Goal: Information Seeking & Learning: Learn about a topic

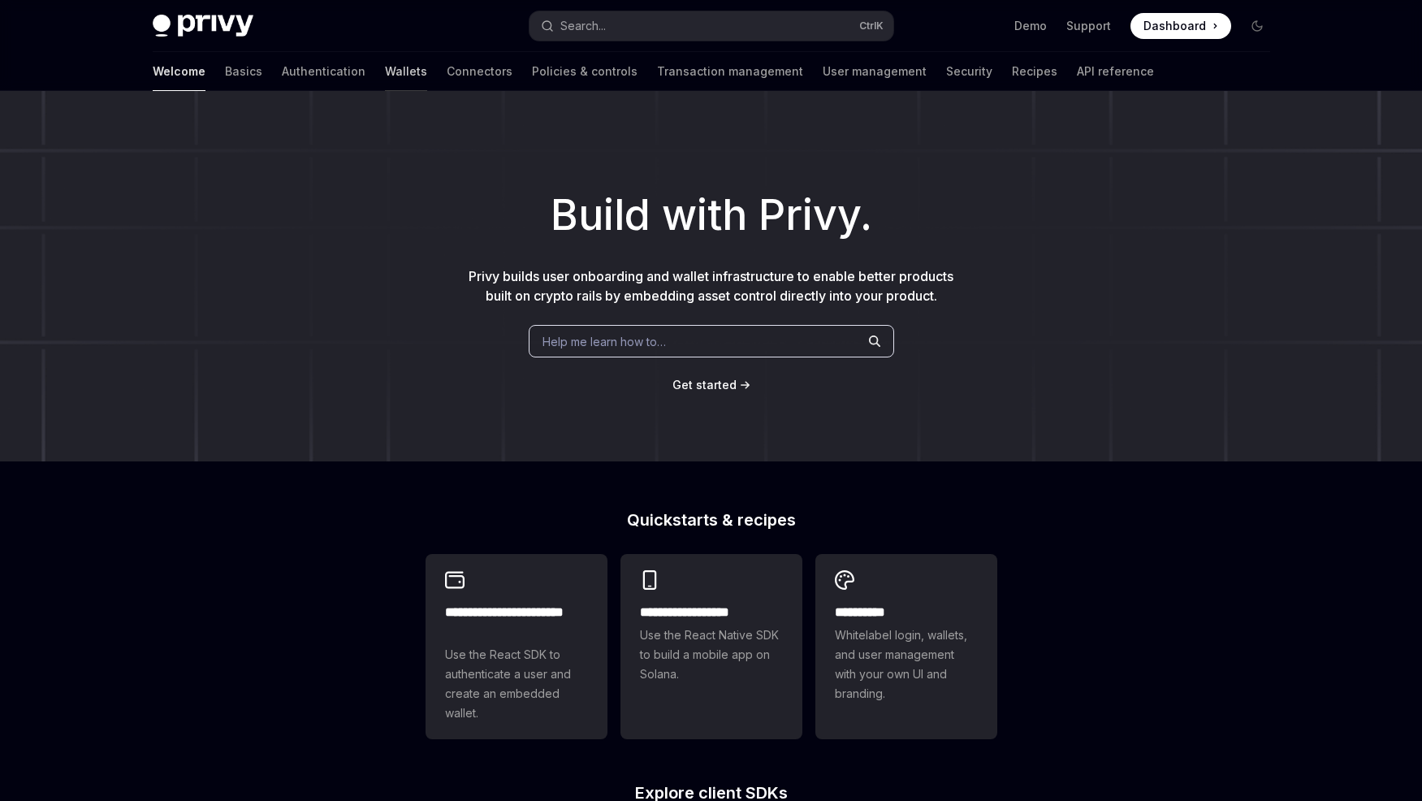
click at [385, 68] on link "Wallets" at bounding box center [406, 71] width 42 height 39
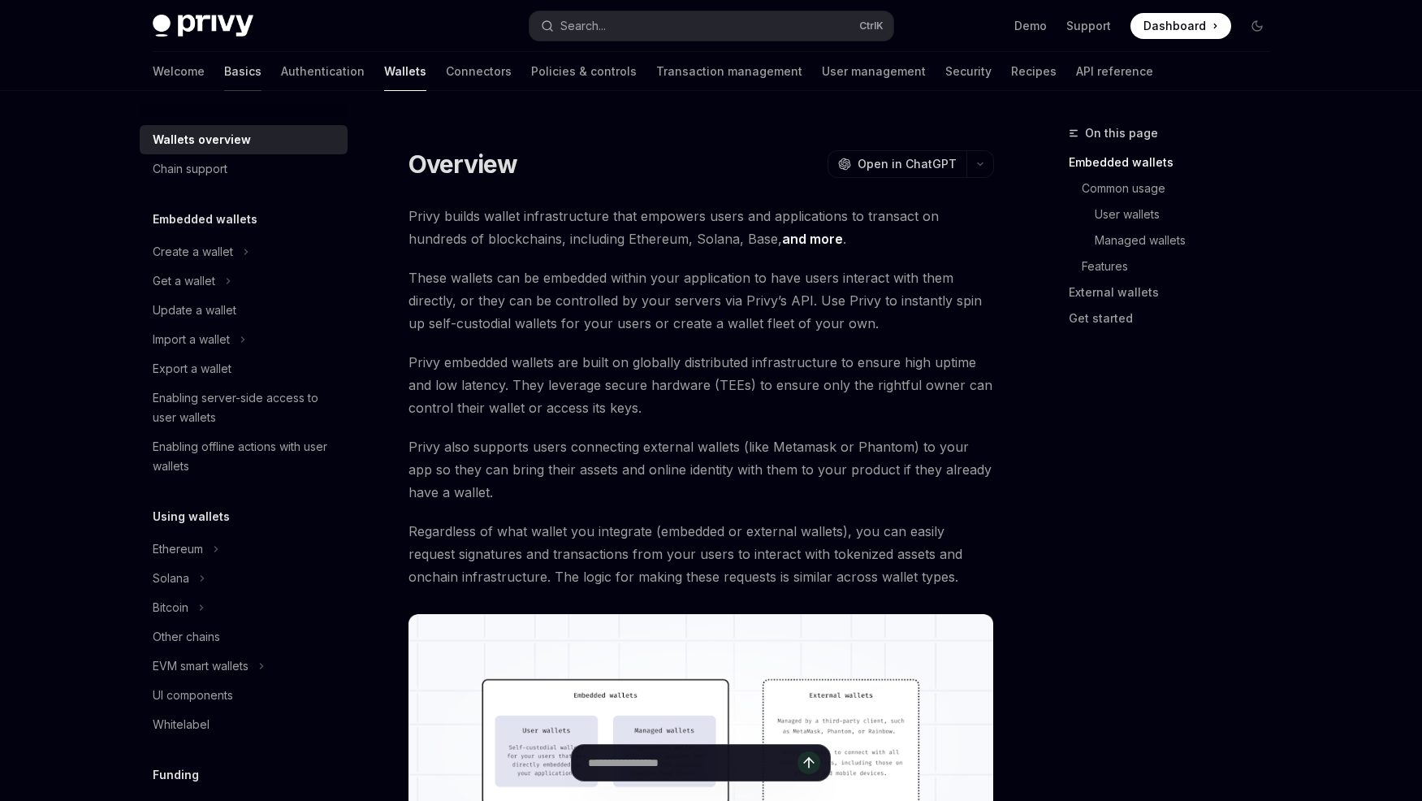
click at [224, 75] on link "Basics" at bounding box center [242, 71] width 37 height 39
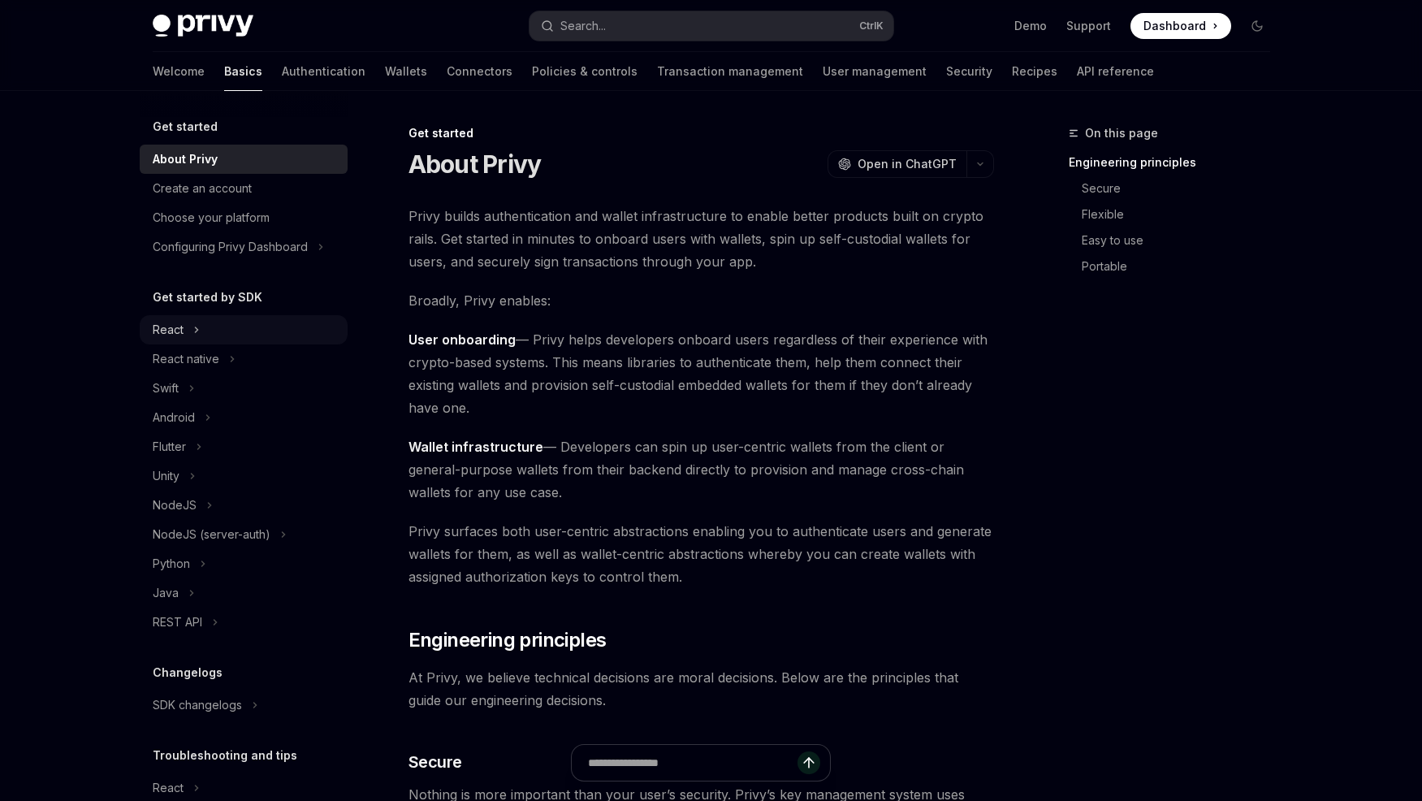
click at [230, 332] on div "React" at bounding box center [244, 329] width 208 height 29
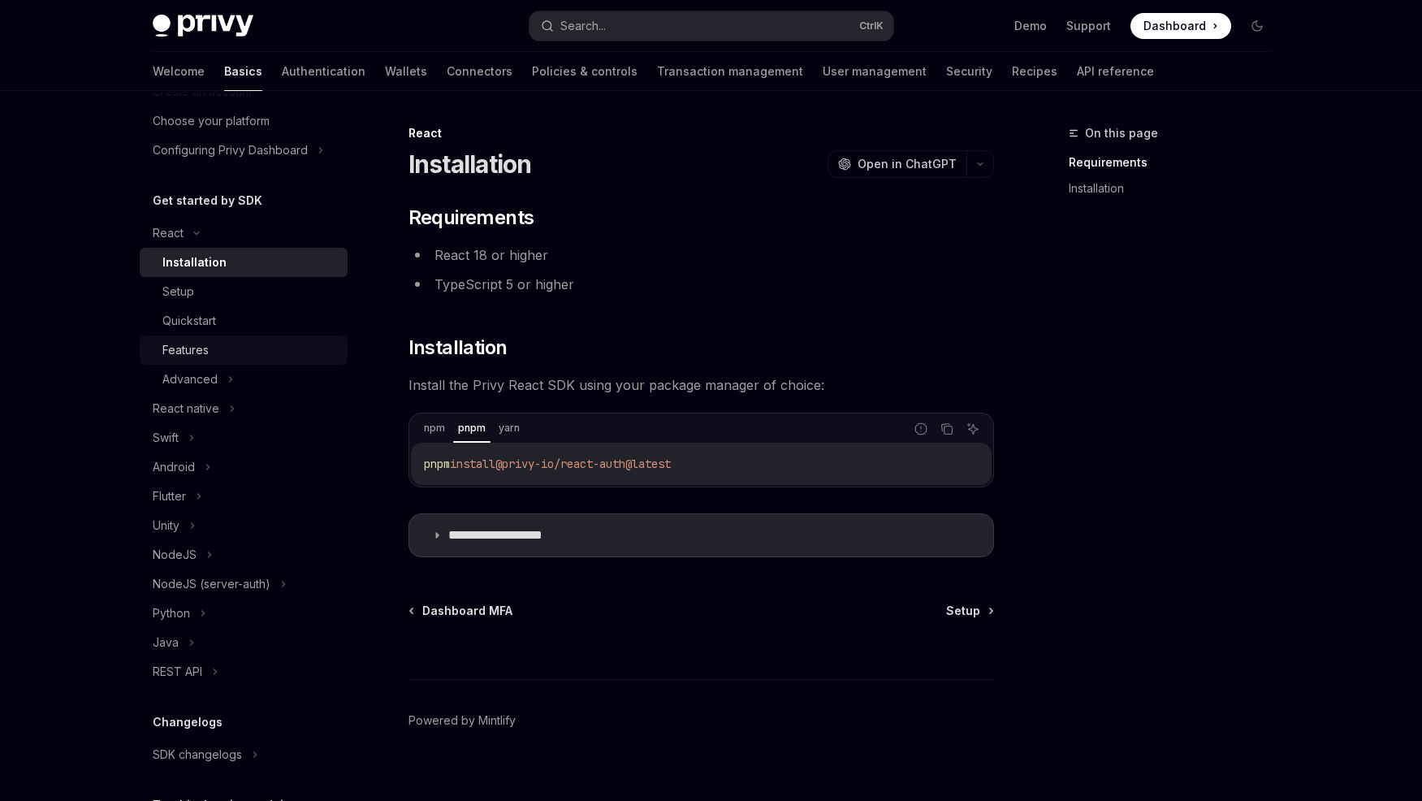
scroll to position [97, 0]
click at [219, 316] on div "Quickstart" at bounding box center [249, 319] width 175 height 19
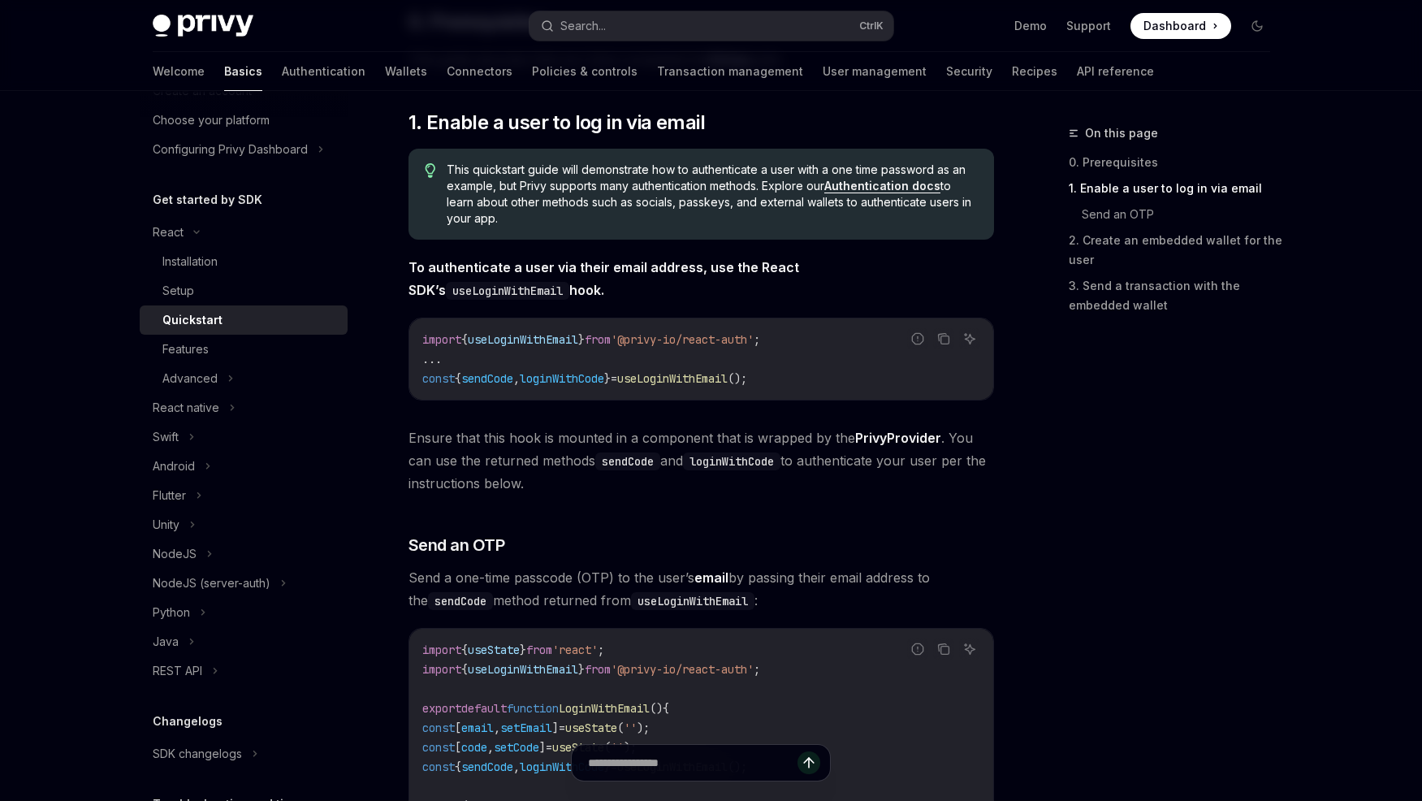
scroll to position [248, 0]
click at [225, 297] on div "Setup" at bounding box center [249, 290] width 175 height 19
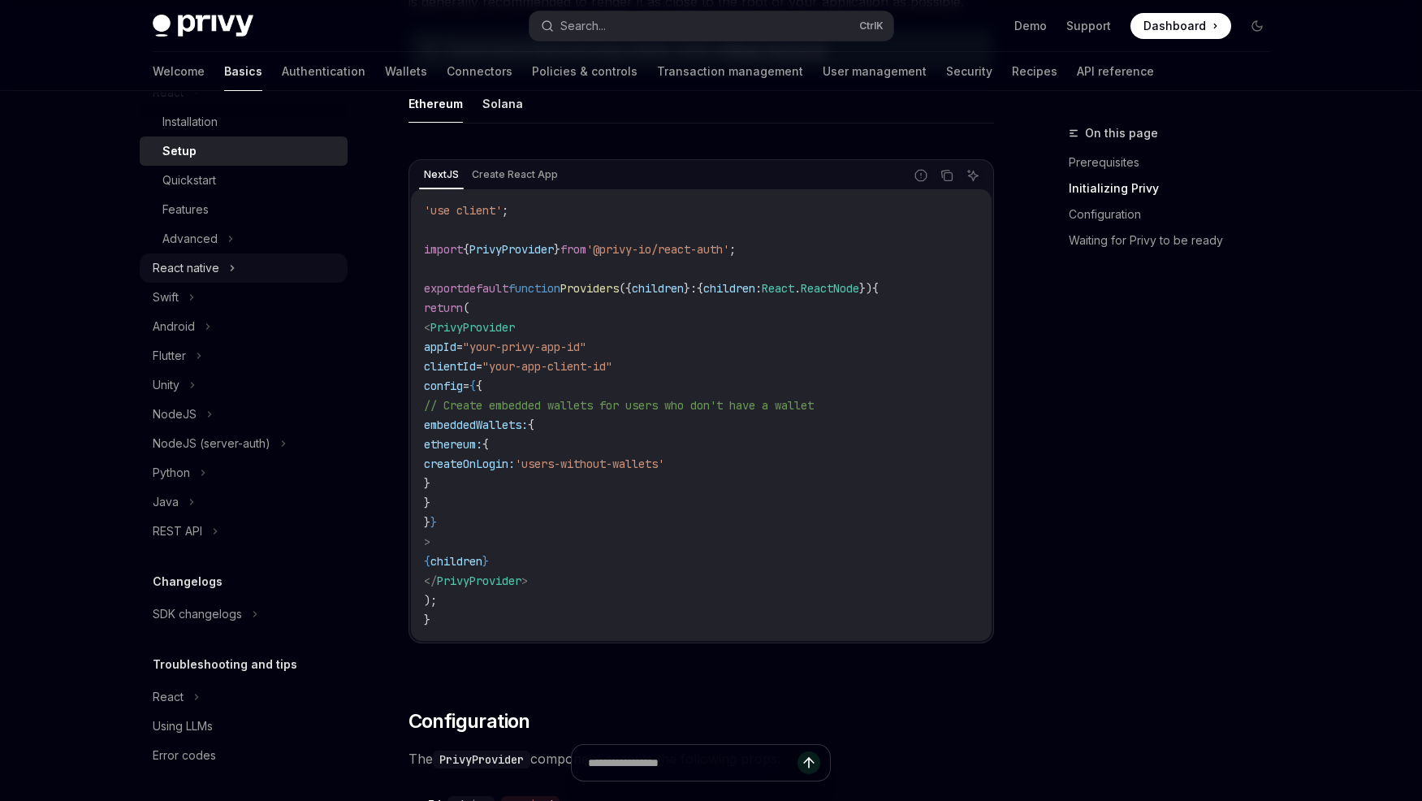
scroll to position [239, 0]
click at [230, 242] on icon at bounding box center [230, 236] width 6 height 19
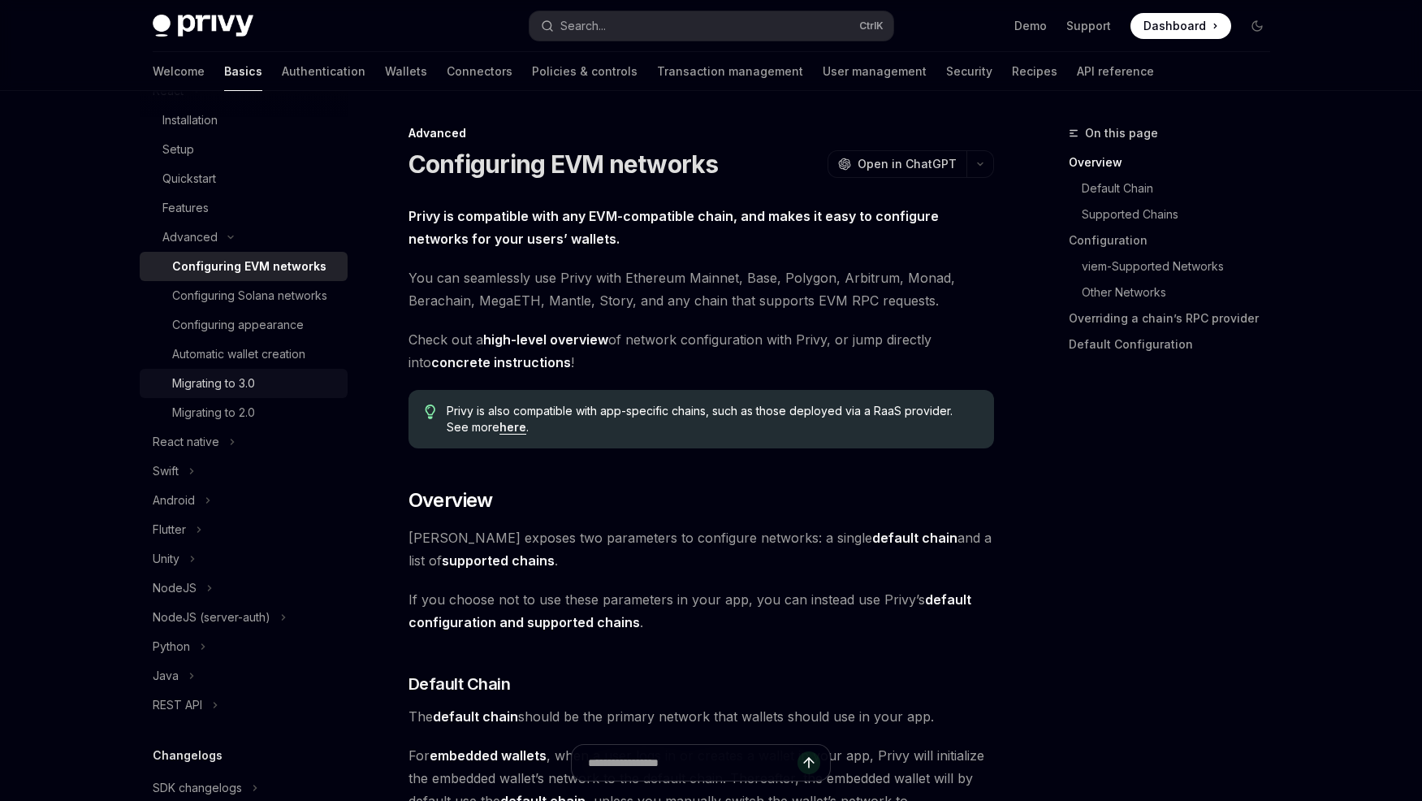
click at [260, 380] on div "Migrating to 3.0" at bounding box center [255, 383] width 166 height 19
click at [247, 382] on div "Migrating to 3.0" at bounding box center [213, 383] width 83 height 19
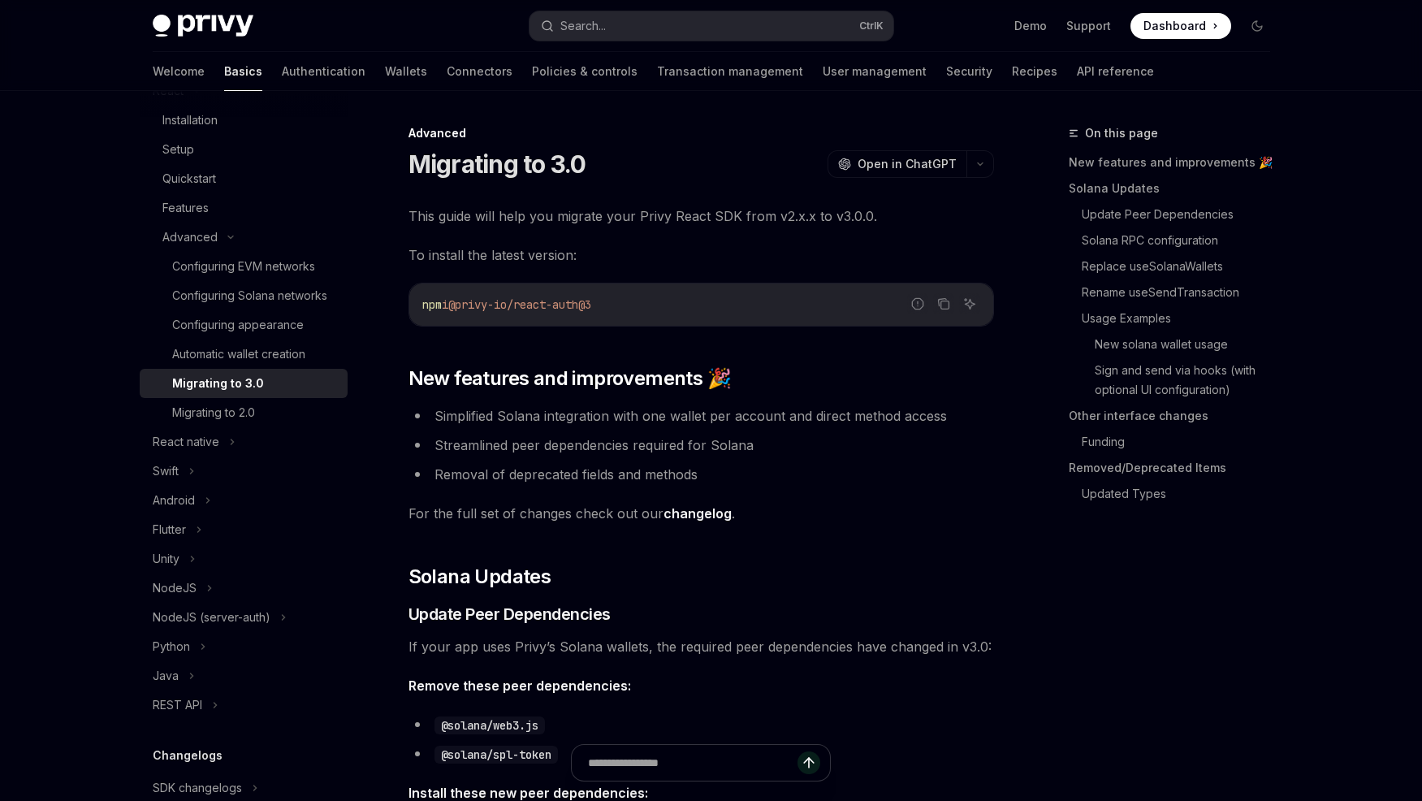
type textarea "*"
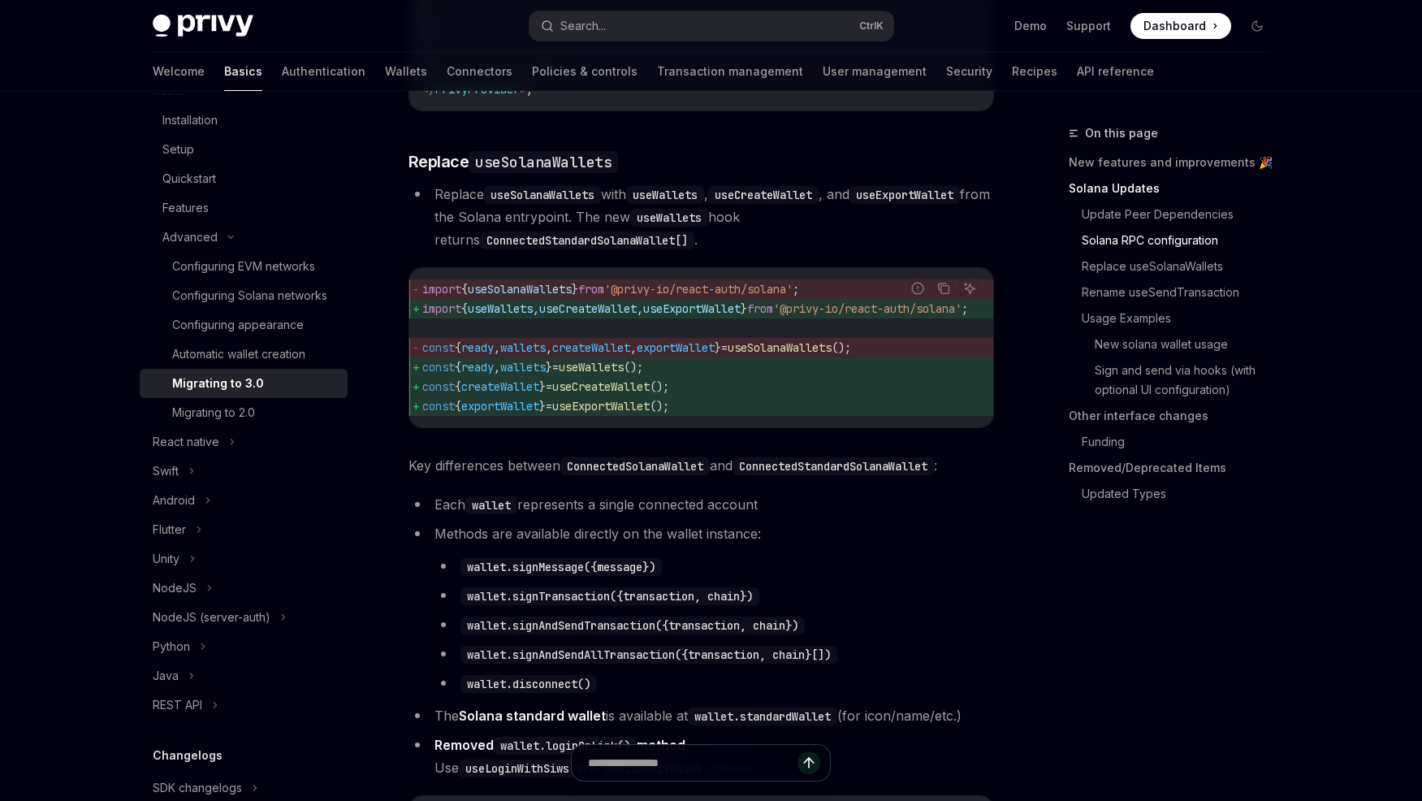
scroll to position [1408, 0]
click at [686, 32] on button "Search... Ctrl K" at bounding box center [711, 25] width 364 height 29
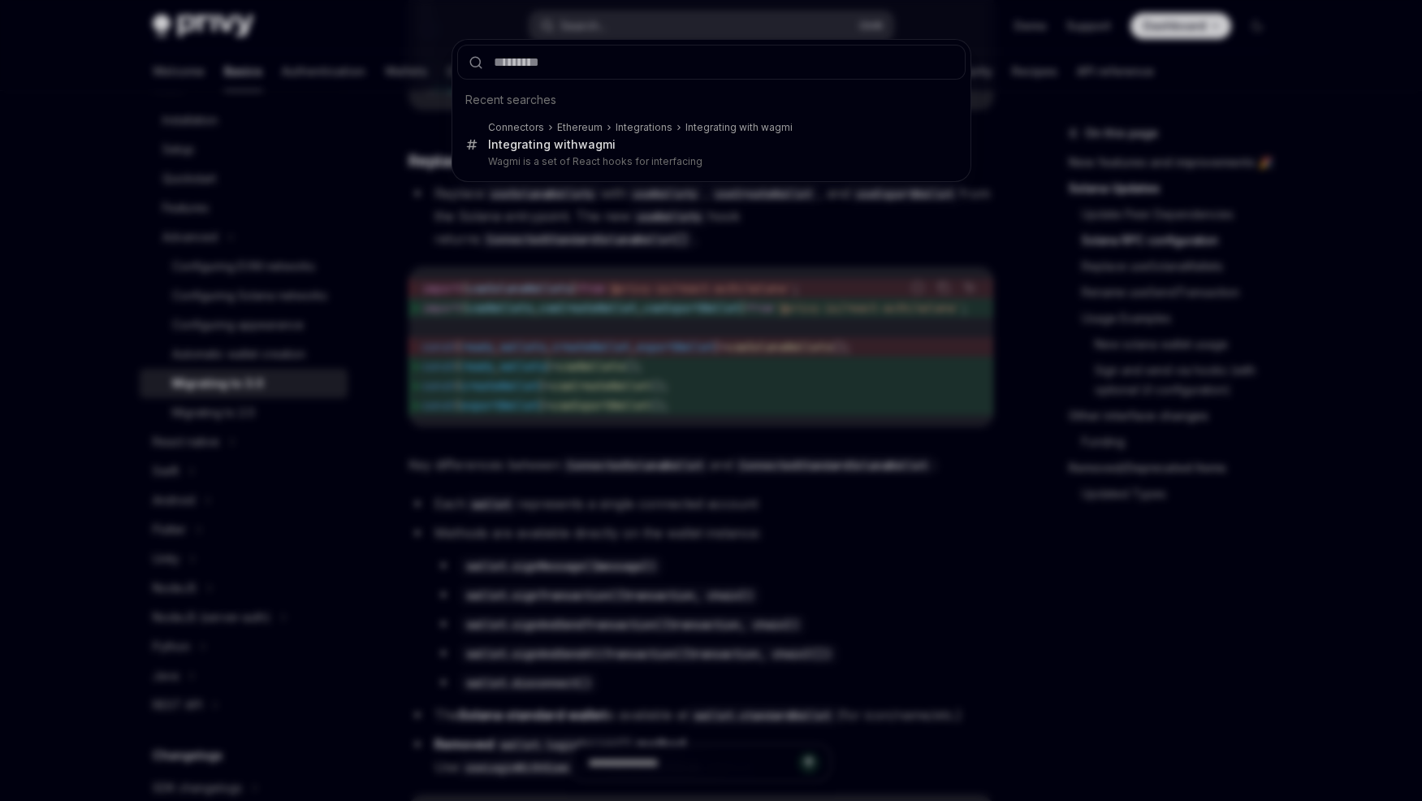
type input "**********"
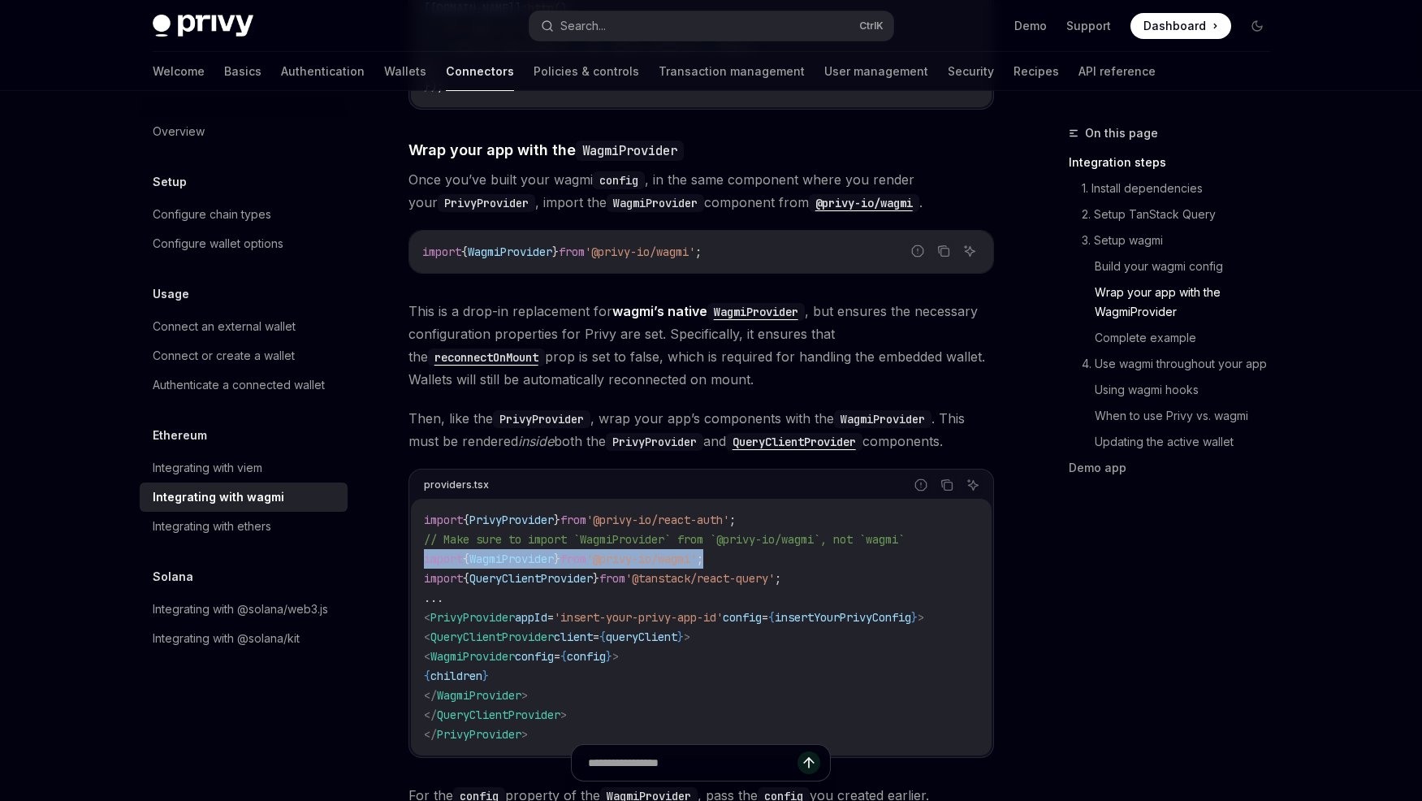
drag, startPoint x: 767, startPoint y: 545, endPoint x: 416, endPoint y: 542, distance: 351.6
click at [416, 542] on div "import { PrivyProvider } from '@privy-io/react-auth' ; // Make sure to import `…" at bounding box center [701, 627] width 581 height 257
copy span "import { WagmiProvider } from '@privy-io/wagmi' ;"
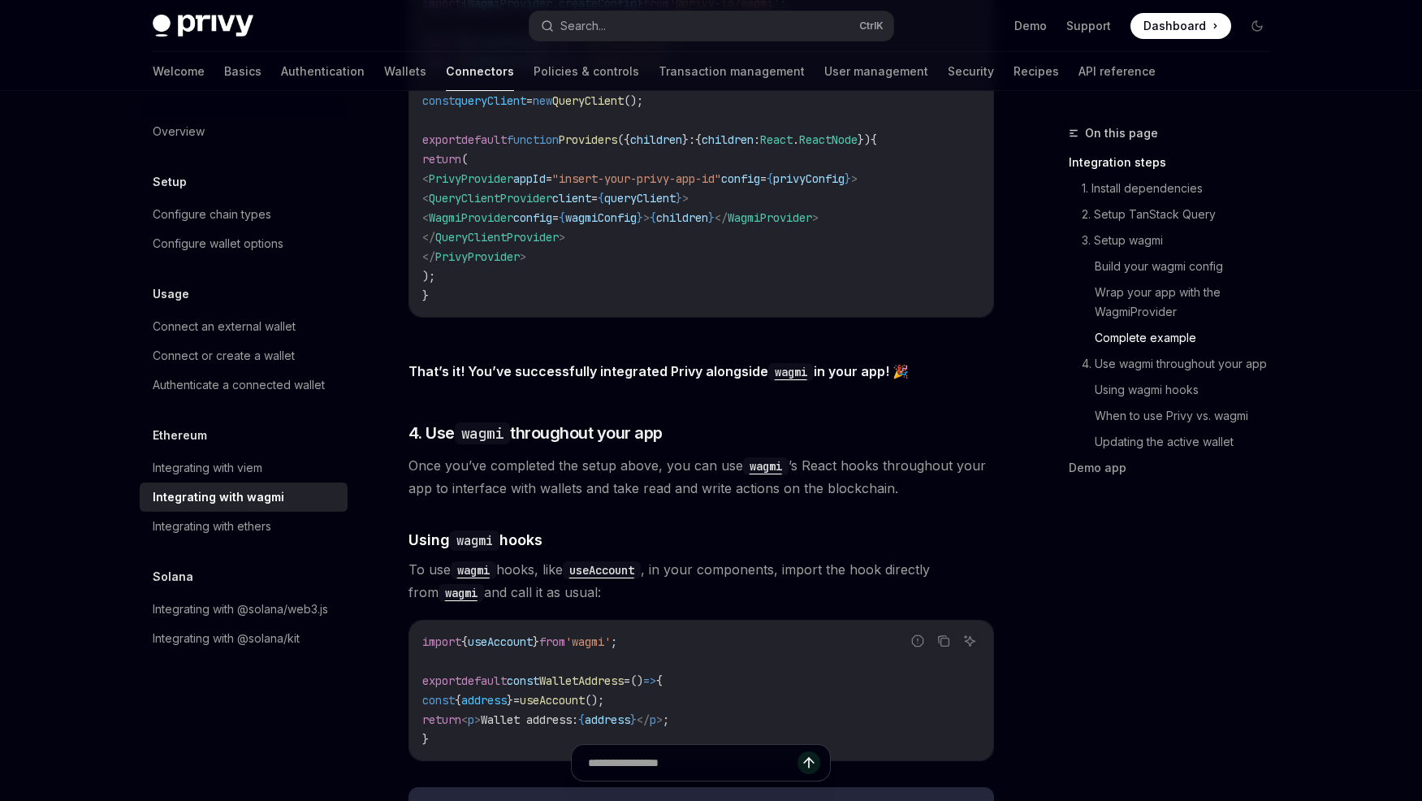
scroll to position [3256, 0]
click at [224, 69] on link "Basics" at bounding box center [242, 71] width 37 height 39
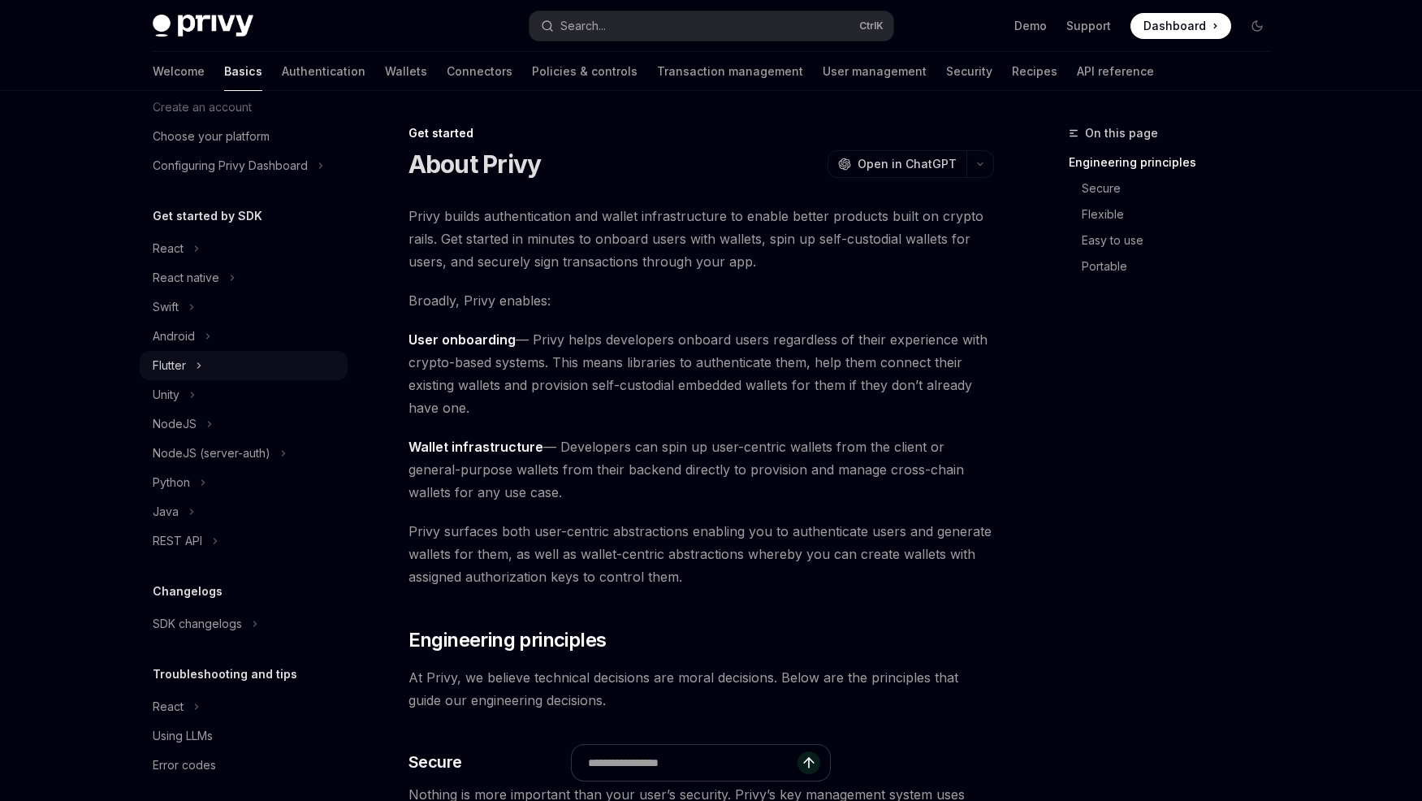
scroll to position [93, 0]
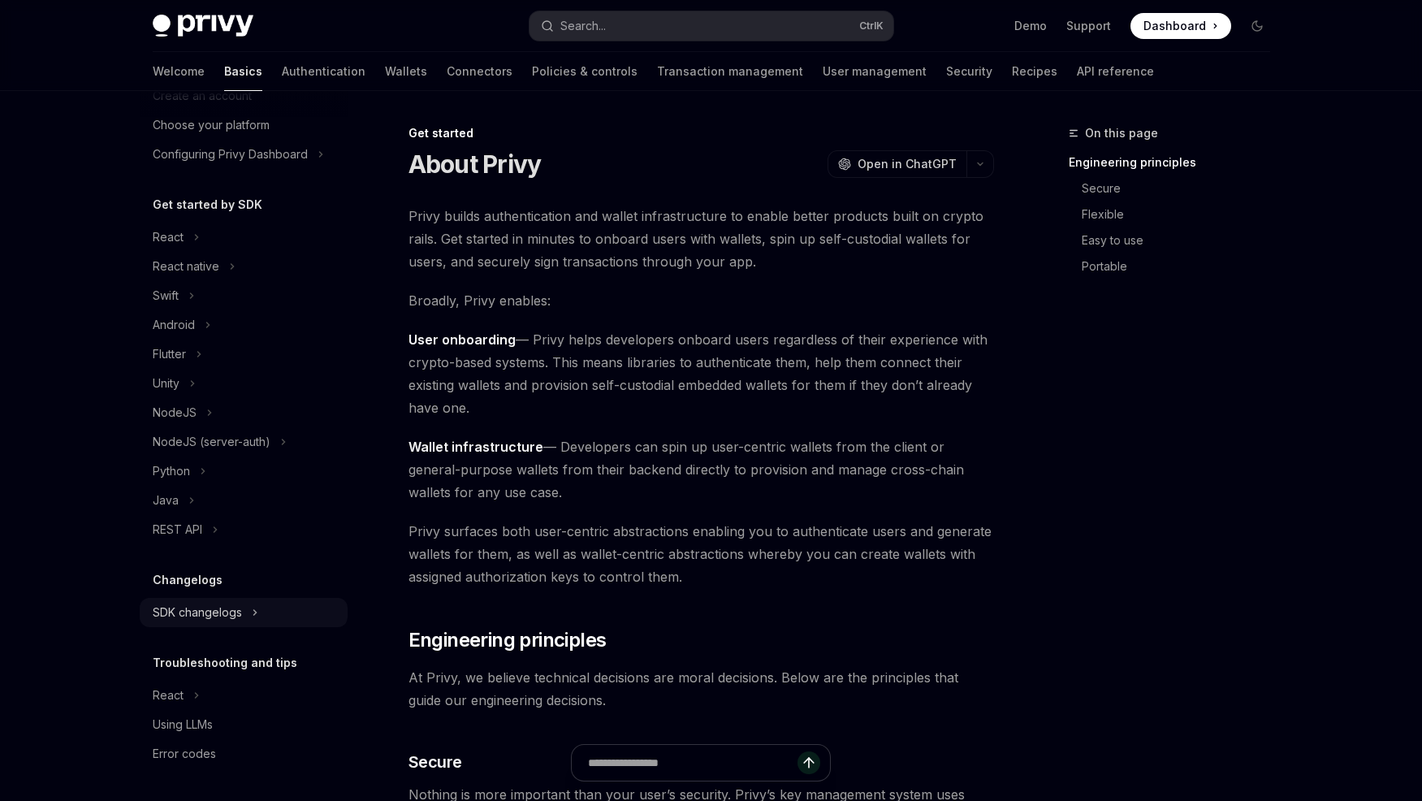
click at [230, 607] on div "SDK changelogs" at bounding box center [197, 612] width 89 height 19
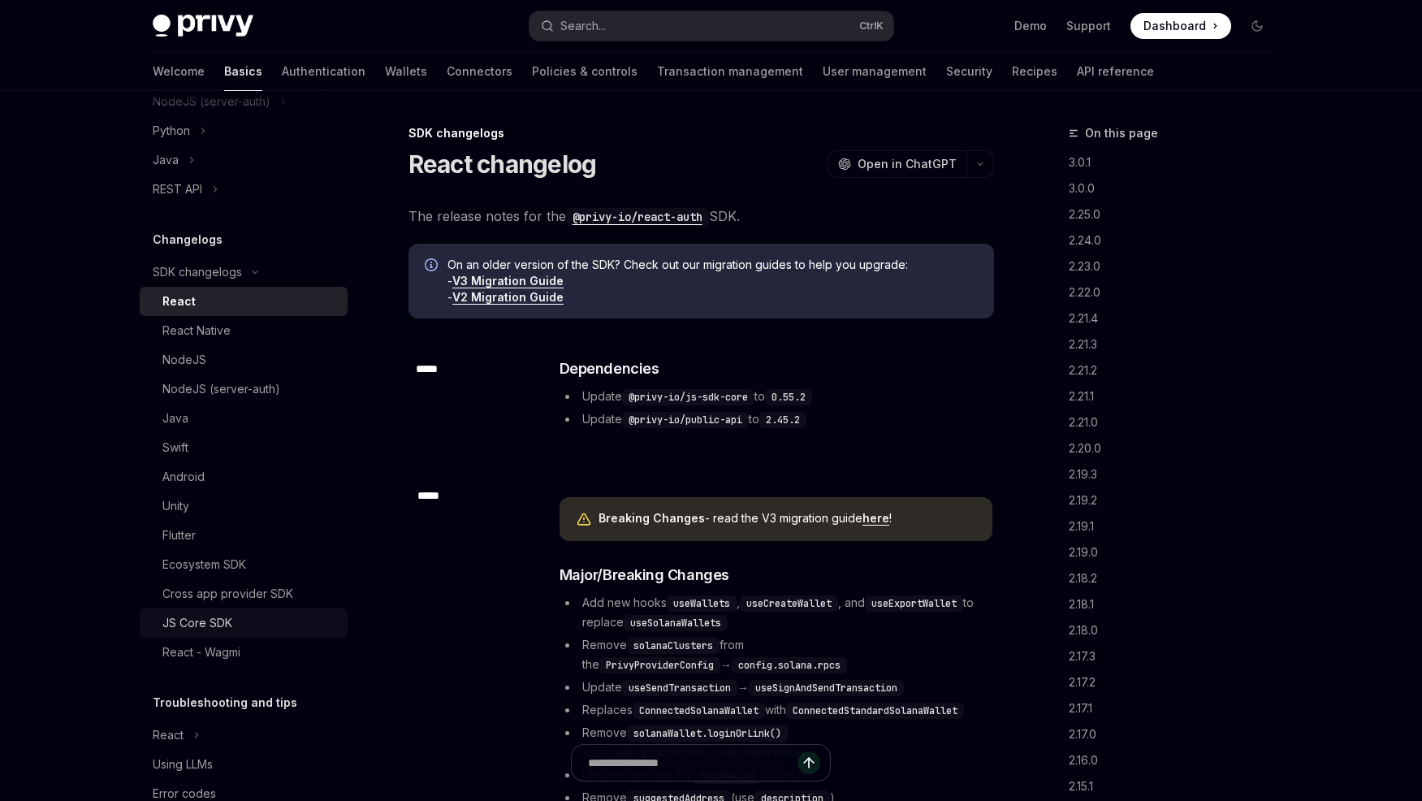
scroll to position [473, 0]
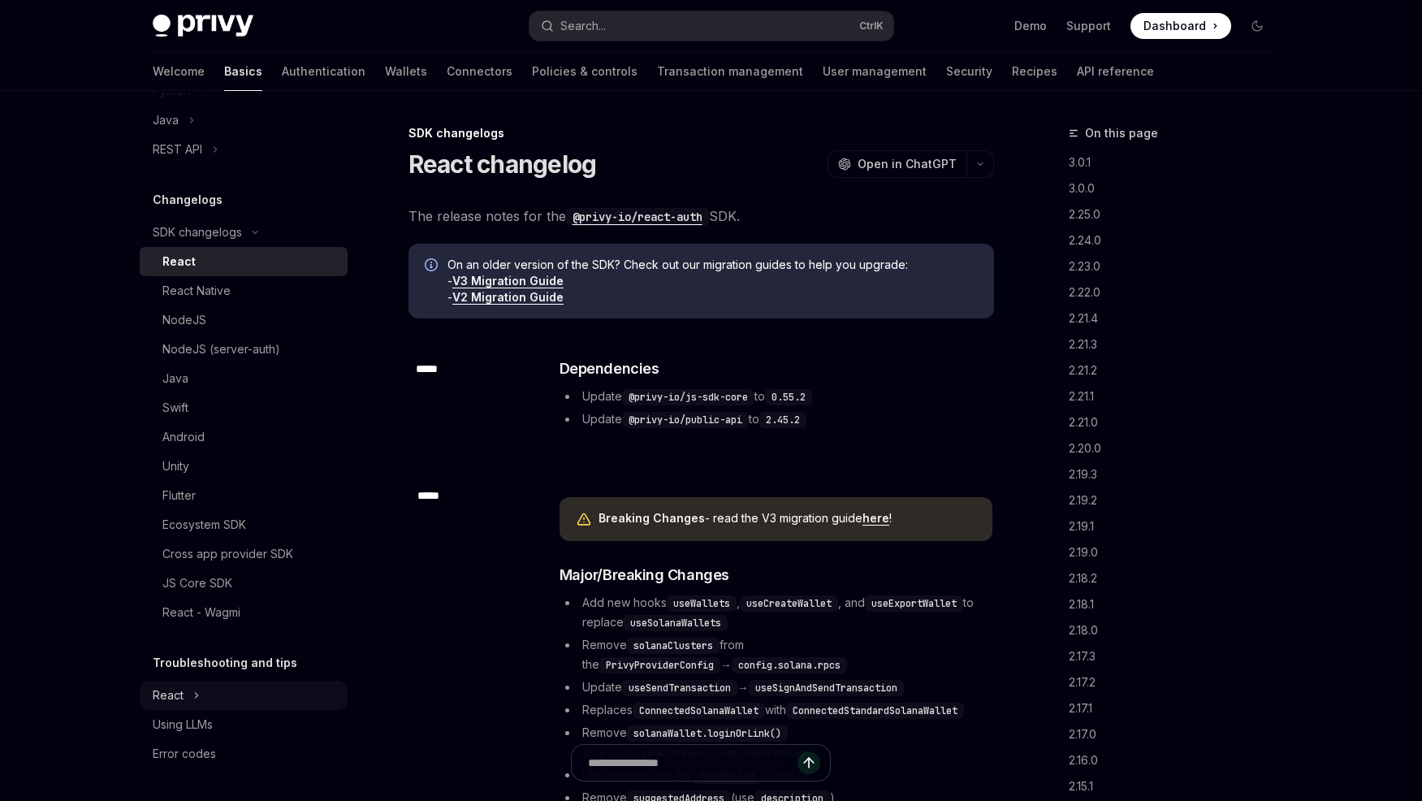
click at [210, 686] on div "React" at bounding box center [244, 695] width 208 height 29
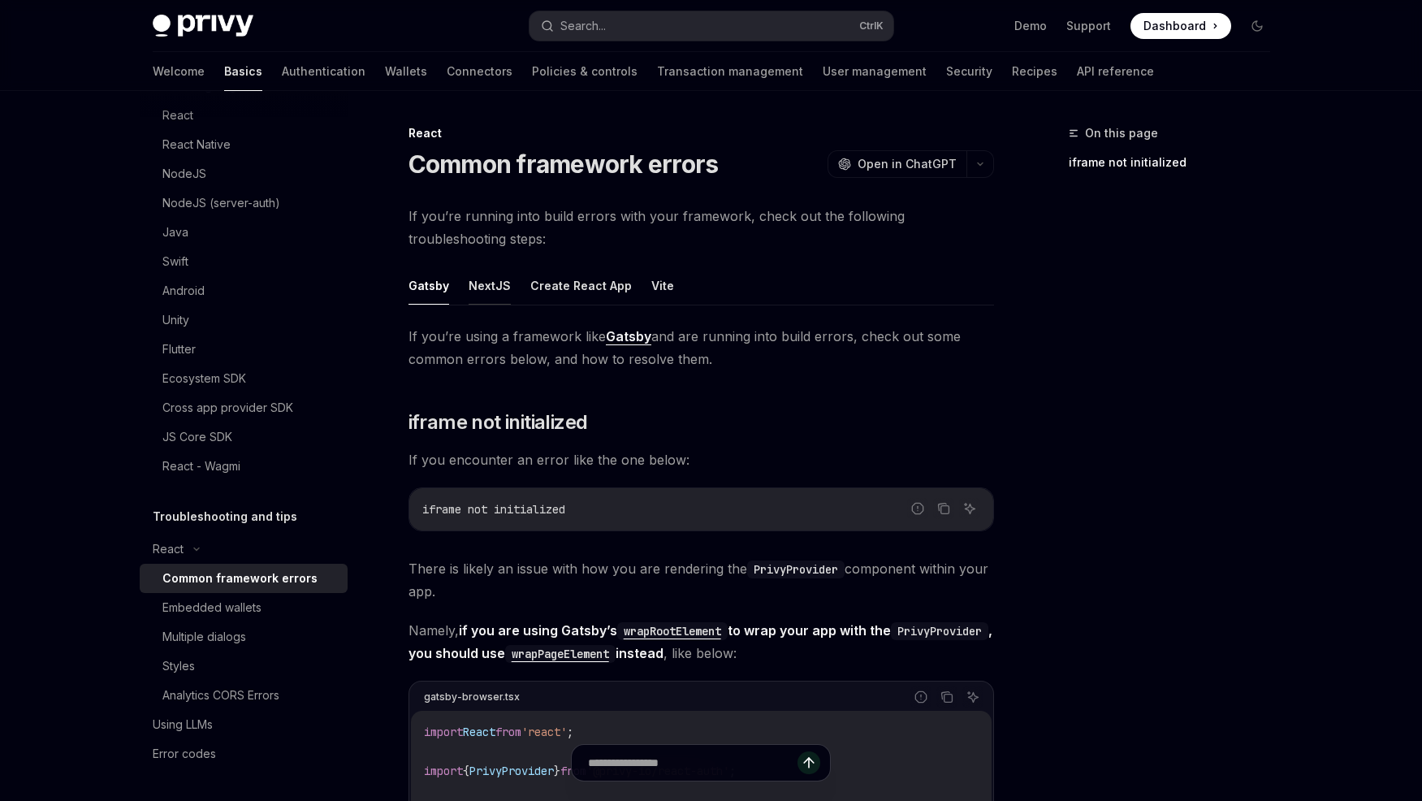
click at [486, 297] on button "NextJS" at bounding box center [490, 285] width 42 height 38
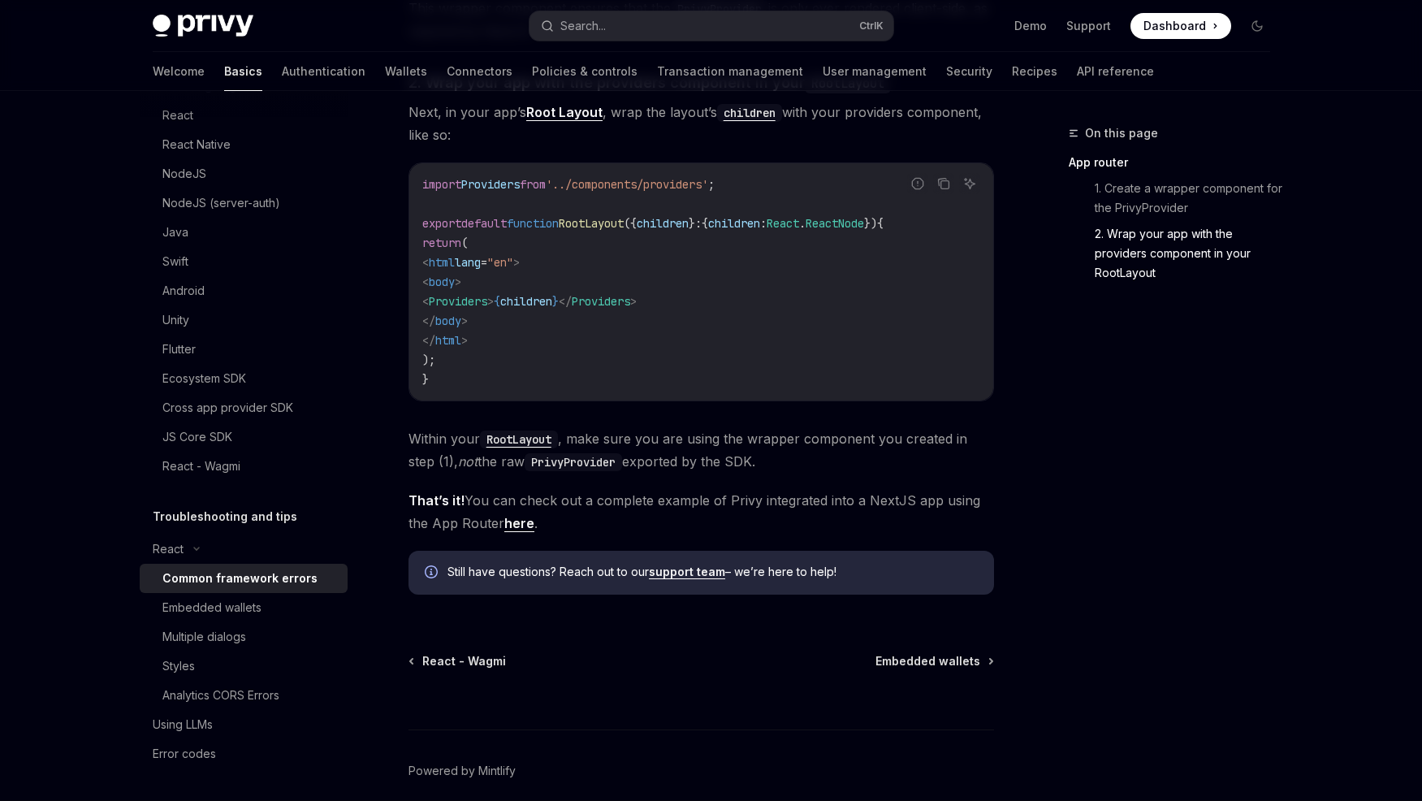
scroll to position [911, 0]
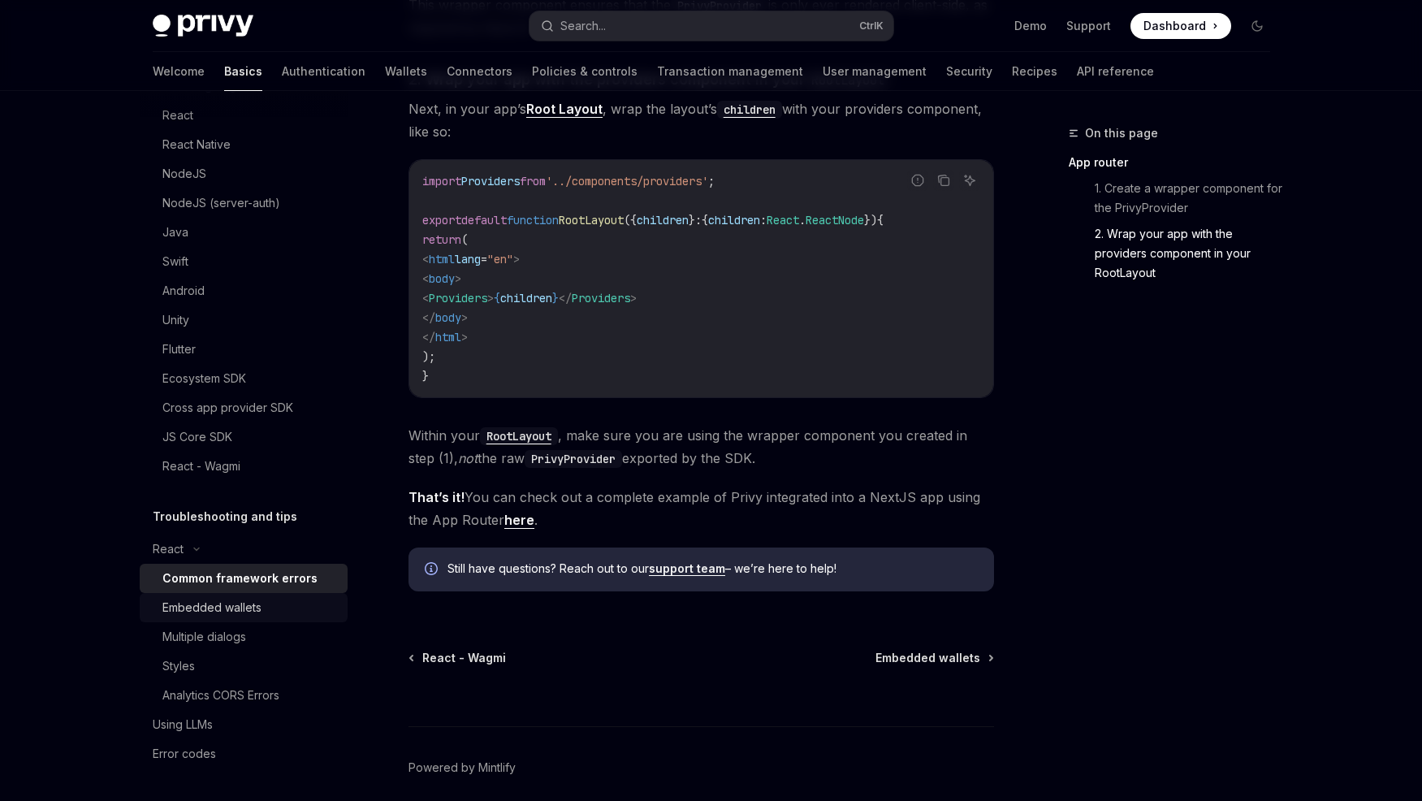
click at [240, 603] on div "Embedded wallets" at bounding box center [211, 607] width 99 height 19
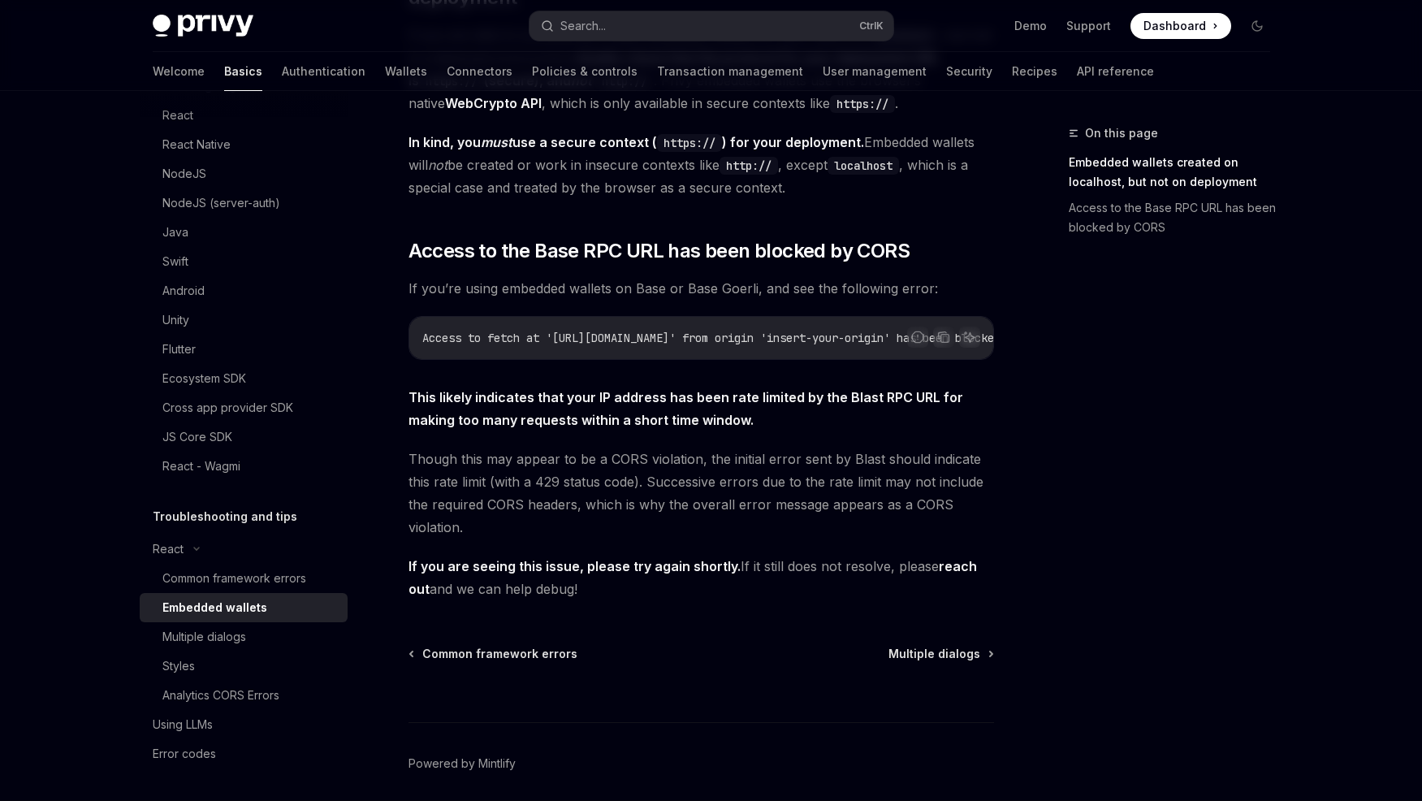
scroll to position [331, 0]
click at [227, 651] on link "Styles" at bounding box center [244, 665] width 208 height 29
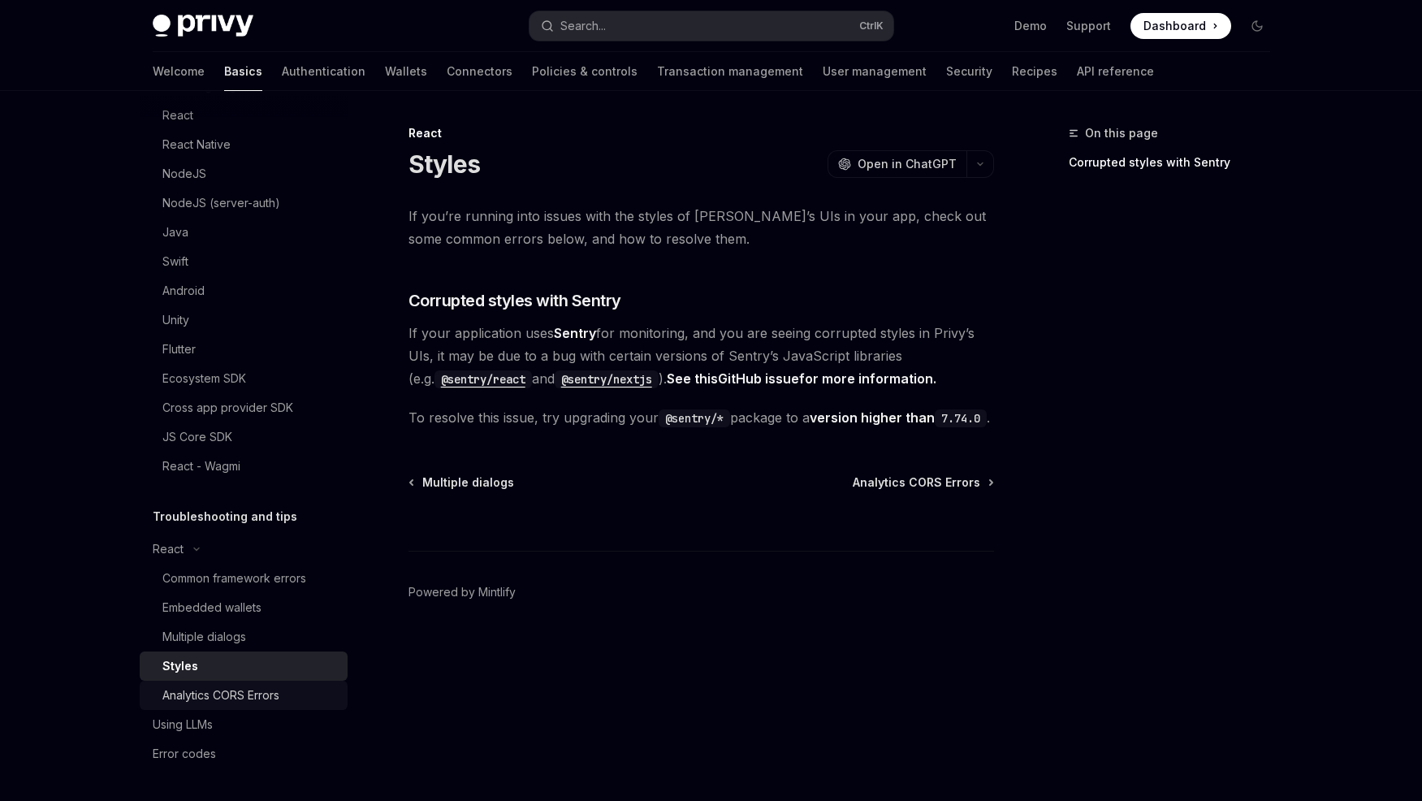
click at [270, 692] on div "Analytics CORS Errors" at bounding box center [220, 694] width 117 height 19
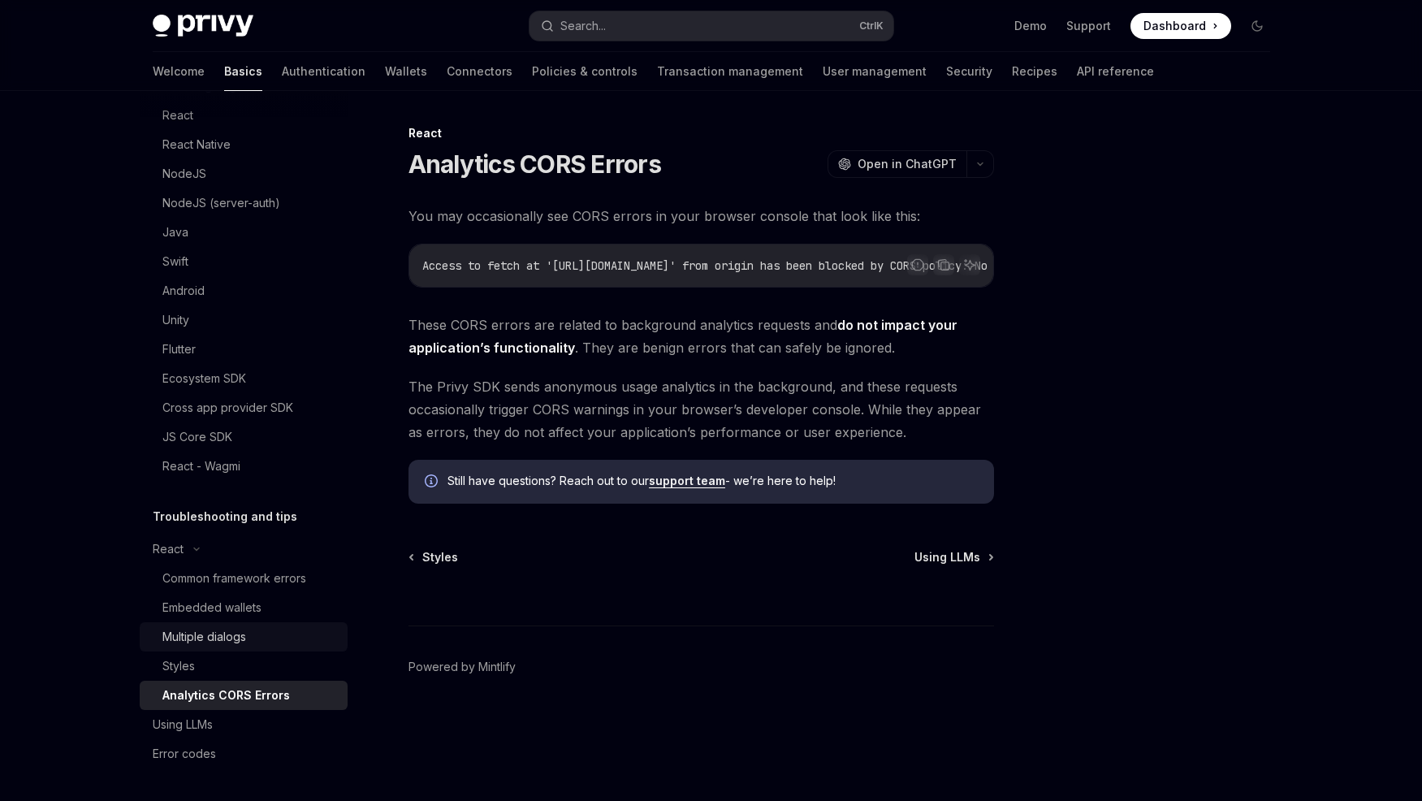
click at [229, 641] on div "Multiple dialogs" at bounding box center [204, 636] width 84 height 19
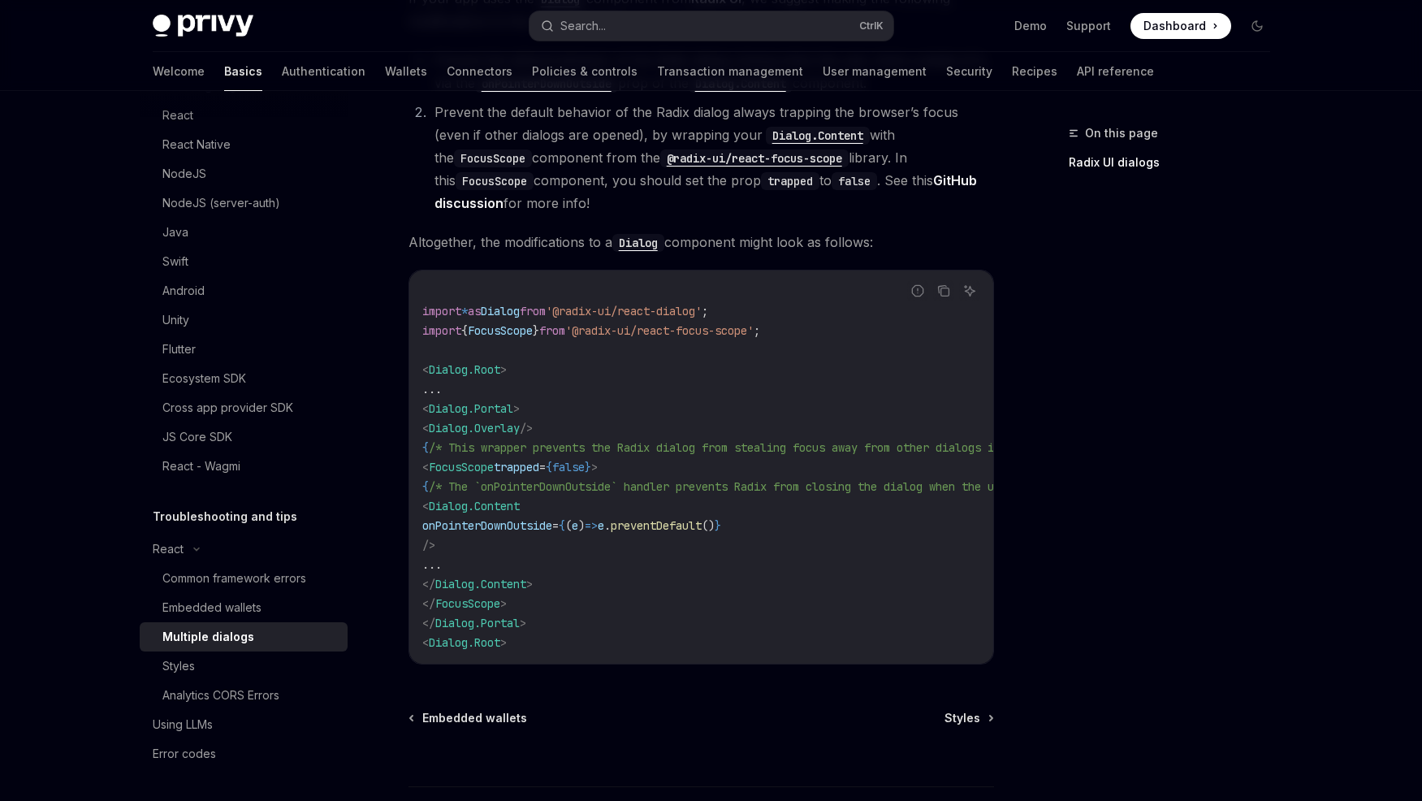
scroll to position [580, 0]
click at [205, 748] on div "Error codes" at bounding box center [184, 753] width 63 height 19
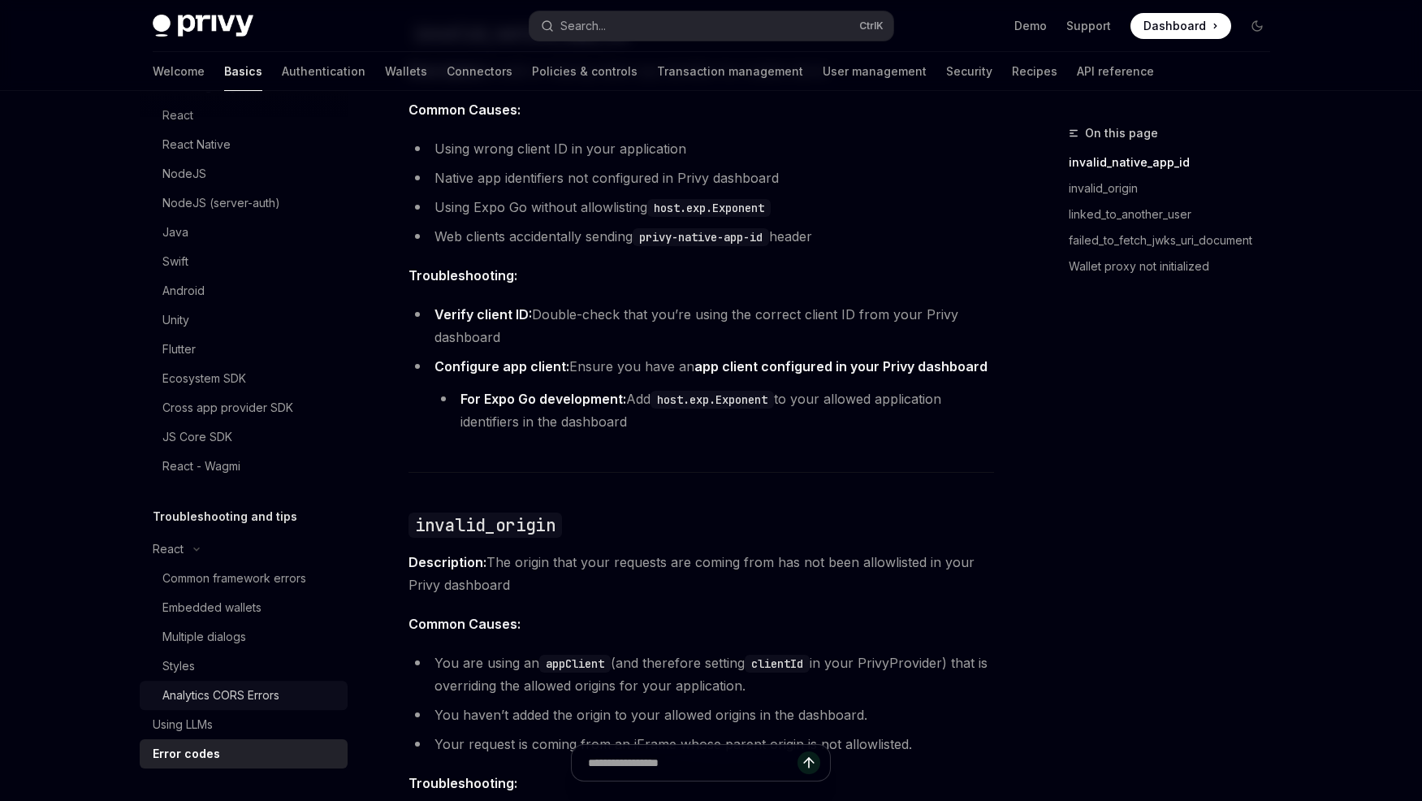
scroll to position [331, 0]
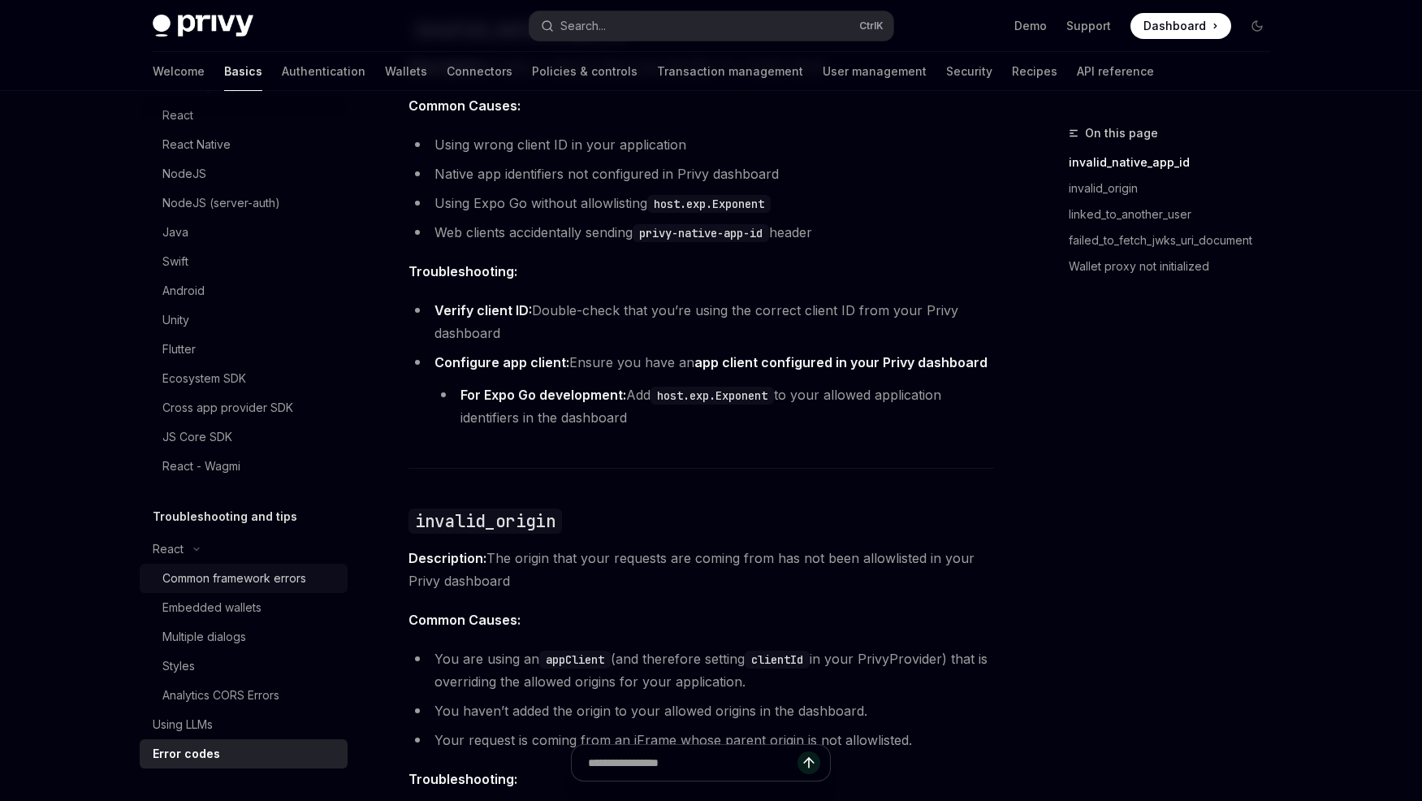
click at [244, 565] on link "Common framework errors" at bounding box center [244, 578] width 208 height 29
type textarea "*"
